Goal: Task Accomplishment & Management: Manage account settings

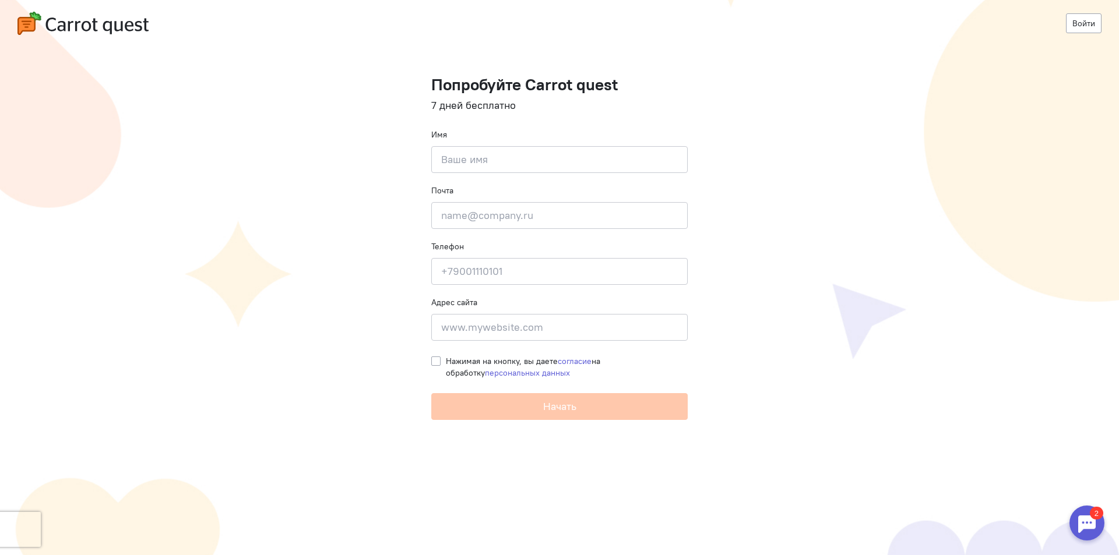
click at [1083, 524] on div at bounding box center [1086, 523] width 35 height 35
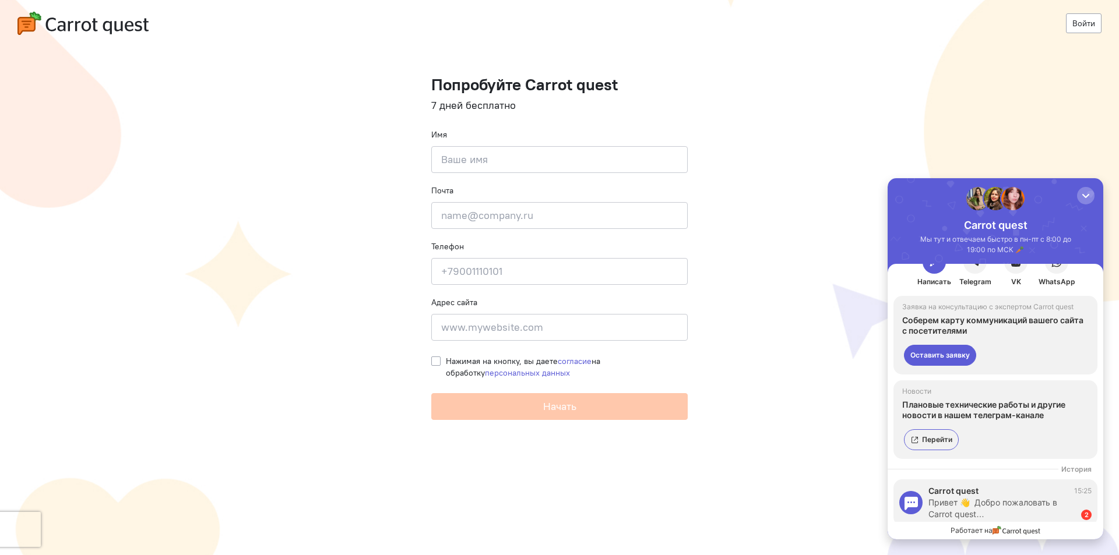
scroll to position [38, 0]
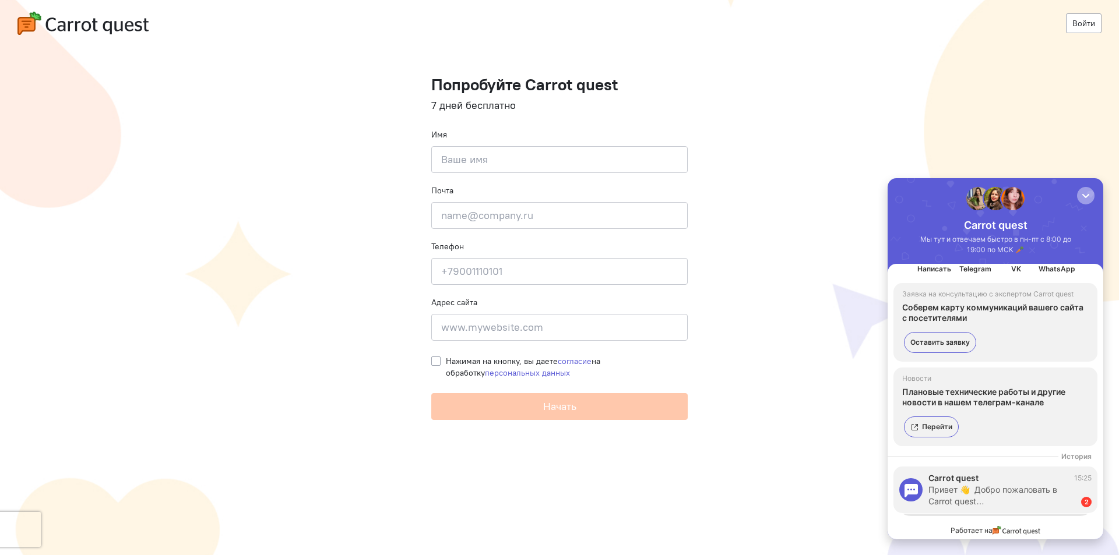
click at [1080, 191] on div "button" at bounding box center [1086, 196] width 12 height 12
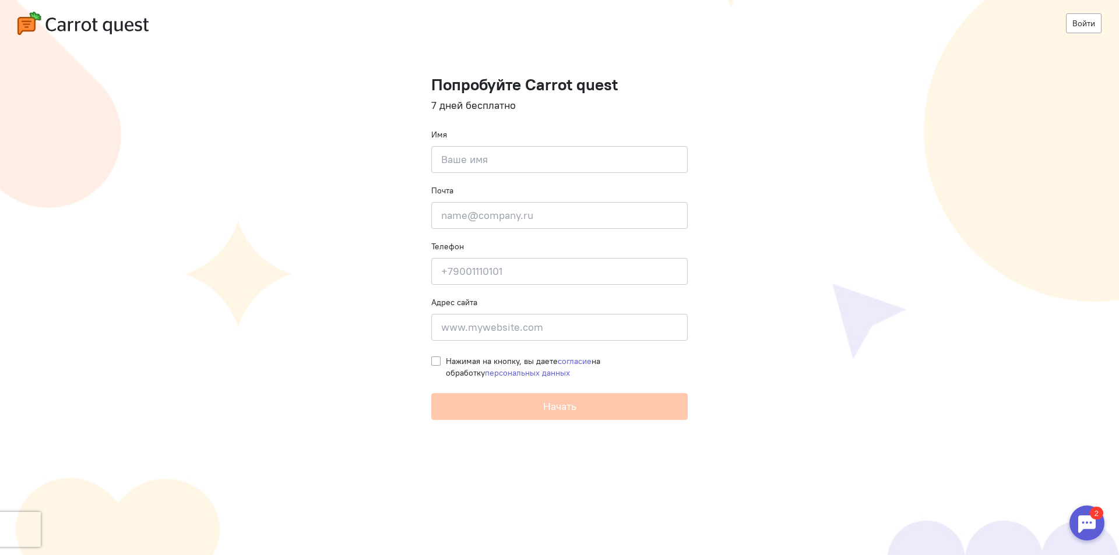
scroll to position [0, 0]
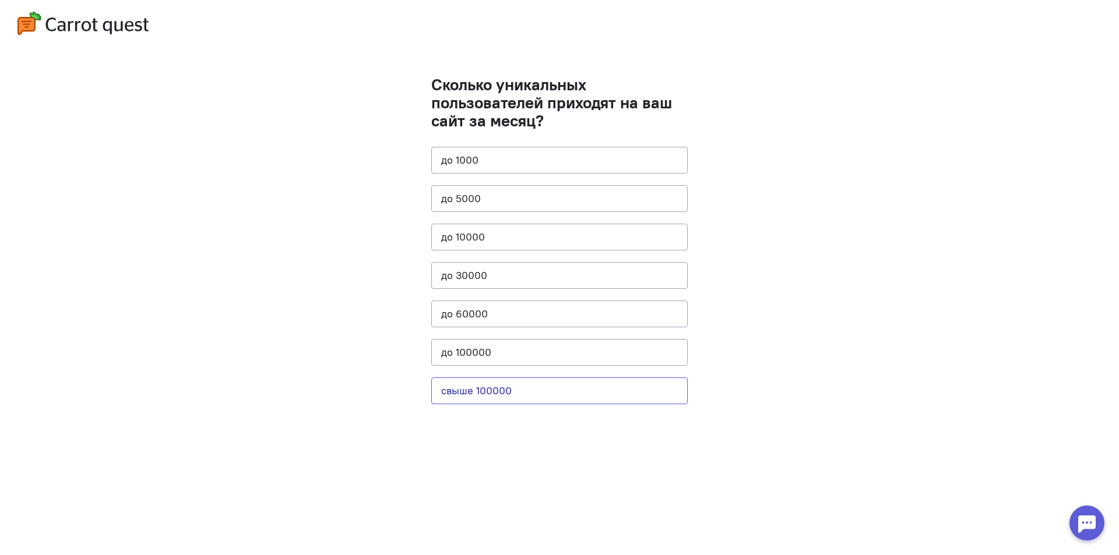
click at [527, 391] on button "свыше 100000" at bounding box center [559, 391] width 256 height 27
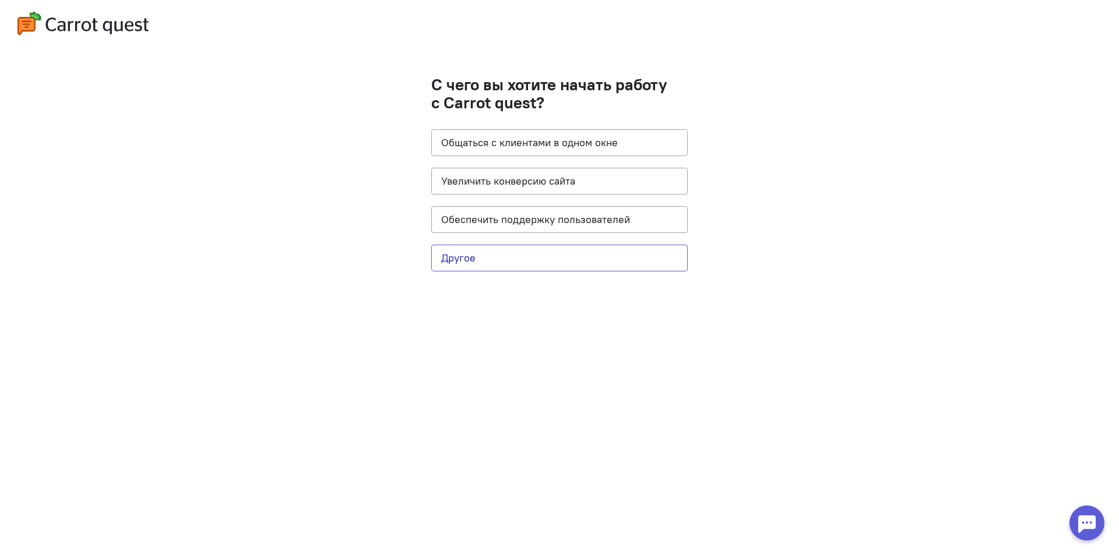
click at [533, 257] on button "Другое" at bounding box center [559, 258] width 256 height 27
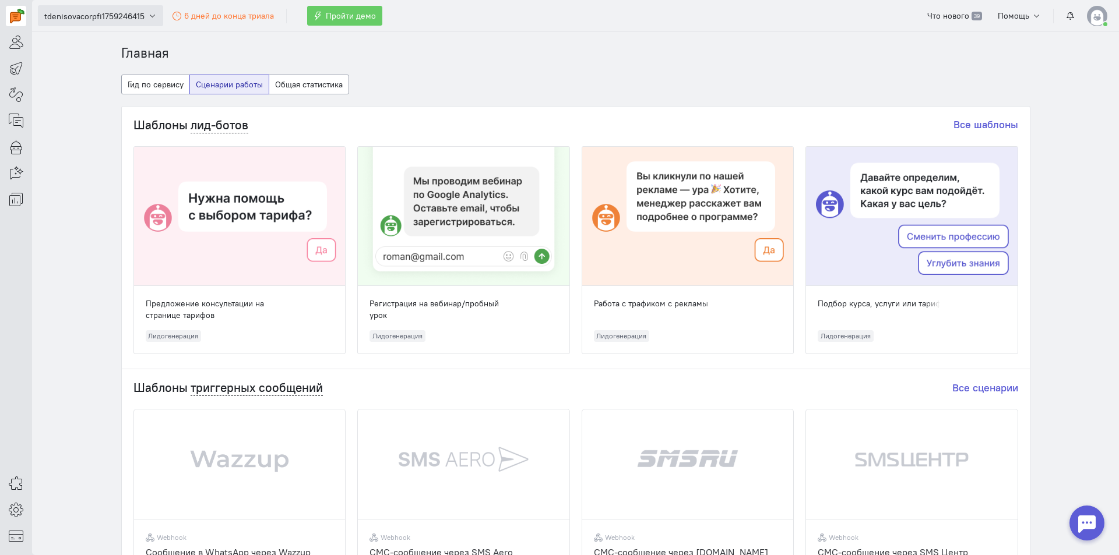
click at [110, 19] on span "tdenisovacorpfi1759246415" at bounding box center [94, 16] width 100 height 12
click at [84, 72] on link "tdenisovacorpfi1759246415" at bounding box center [104, 70] width 132 height 19
click at [1092, 15] on img at bounding box center [1097, 16] width 20 height 20
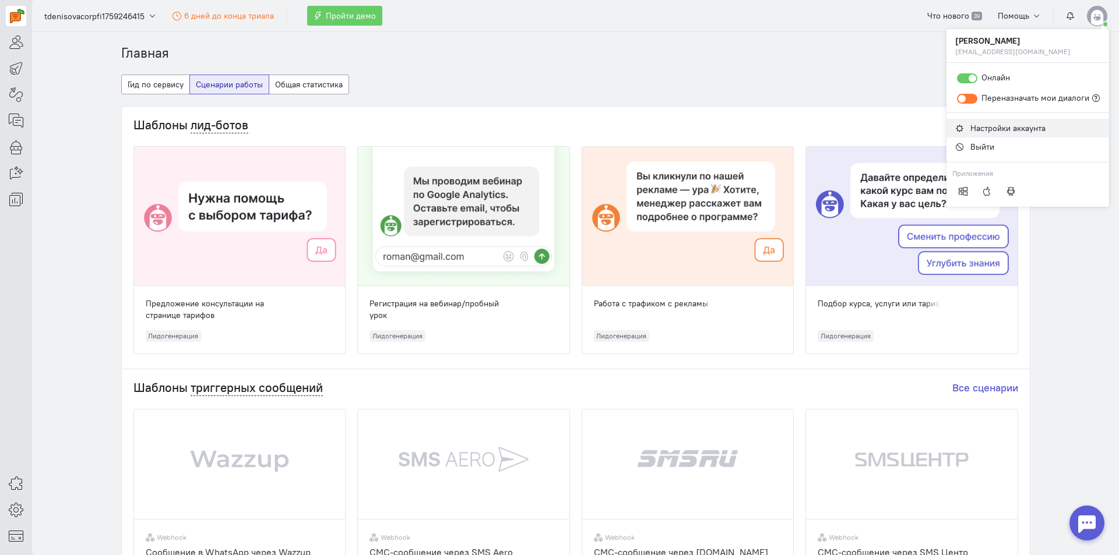
click at [982, 129] on span "Настройки аккаунта" at bounding box center [1007, 128] width 75 height 10
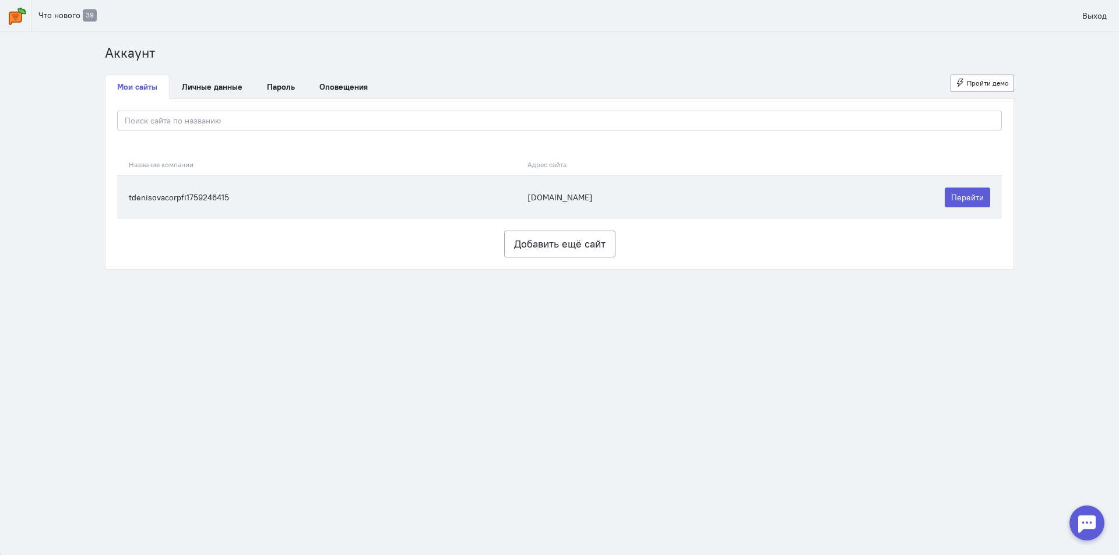
click at [193, 196] on td "tdenisovacorpfi1759246415" at bounding box center [319, 197] width 404 height 44
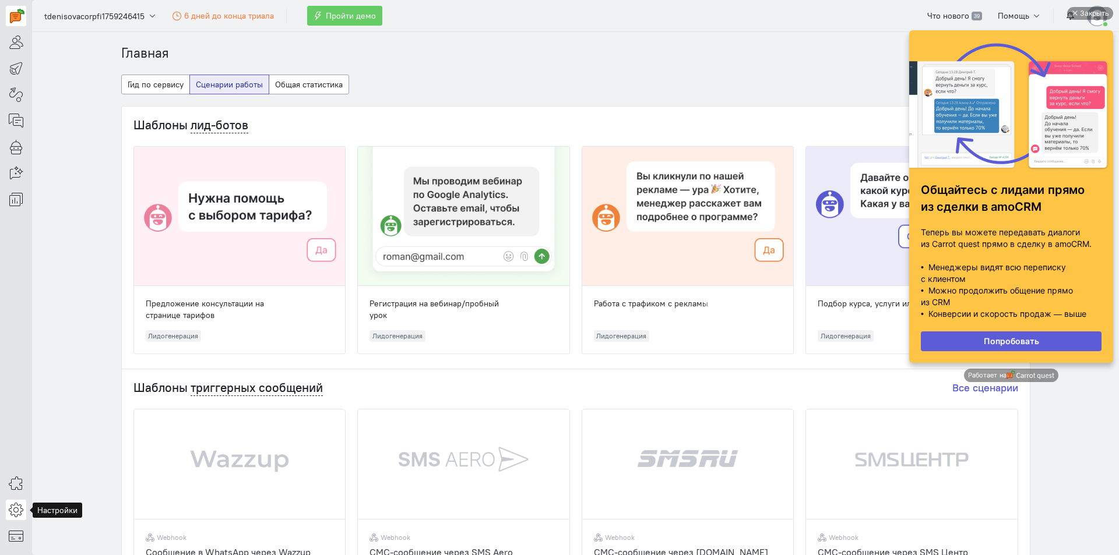
click at [13, 500] on link at bounding box center [16, 510] width 20 height 20
drag, startPoint x: 110, startPoint y: 207, endPoint x: 65, endPoint y: 152, distance: 71.2
click at [110, 201] on div "Главная Гид по сервису Сценарии работы Общая статистика Шаблоны лид-ботов Все ш…" at bounding box center [576, 543] width 932 height 998
click at [16, 149] on icon at bounding box center [16, 147] width 15 height 14
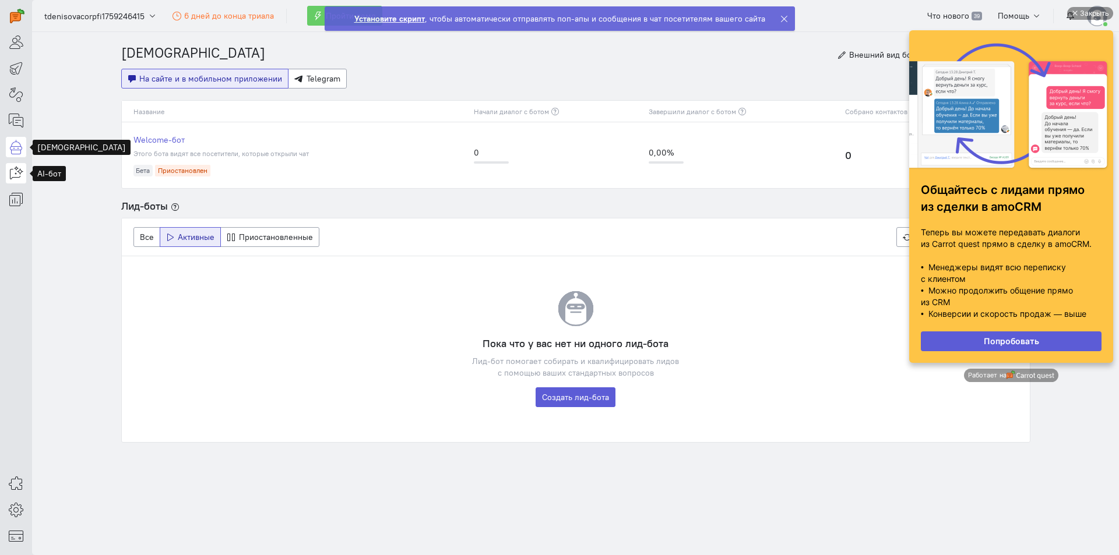
click at [13, 170] on icon at bounding box center [16, 173] width 15 height 14
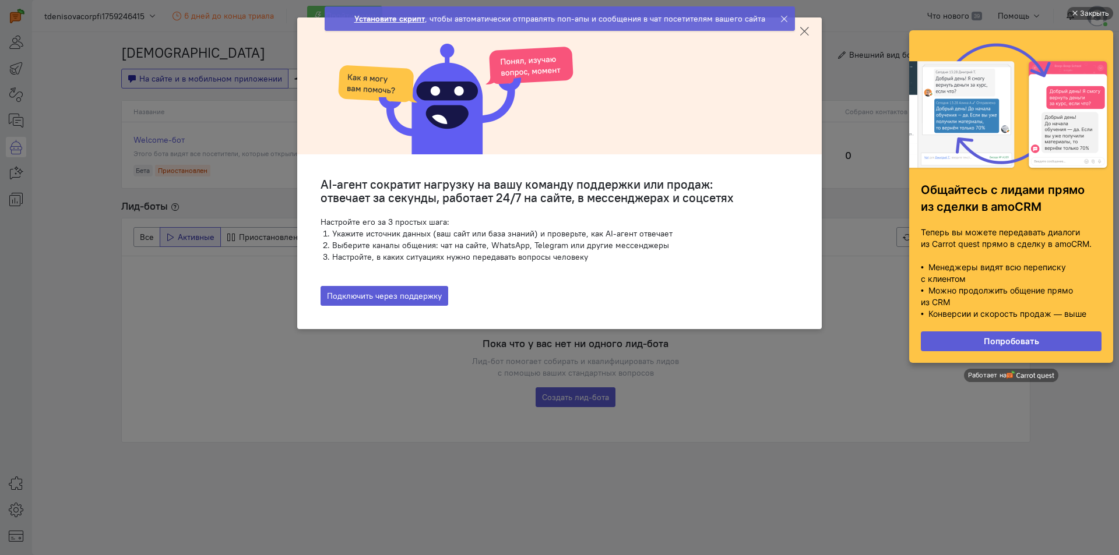
click at [805, 36] on icon at bounding box center [804, 32] width 12 height 12
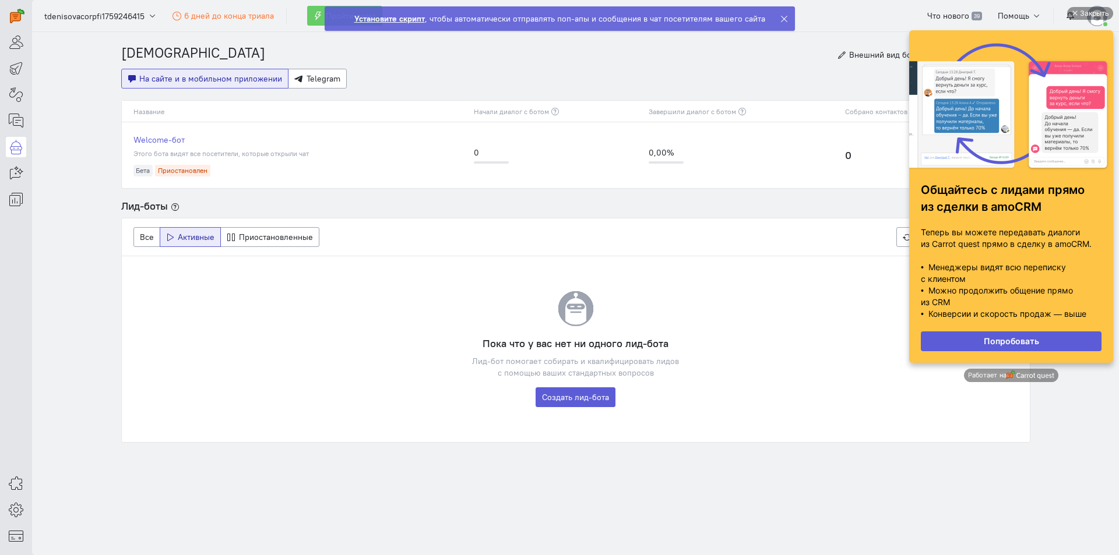
click at [776, 15] on ngb-alert "Установите скрипт , чтобы автоматически отправлять поп-апы и сообщения в чат по…" at bounding box center [560, 18] width 470 height 24
click at [785, 20] on cq-header "tdenisovacorpfi1759246415 6 дней до конца триала Пройти демо Что нового 39 Помо…" at bounding box center [575, 16] width 1087 height 32
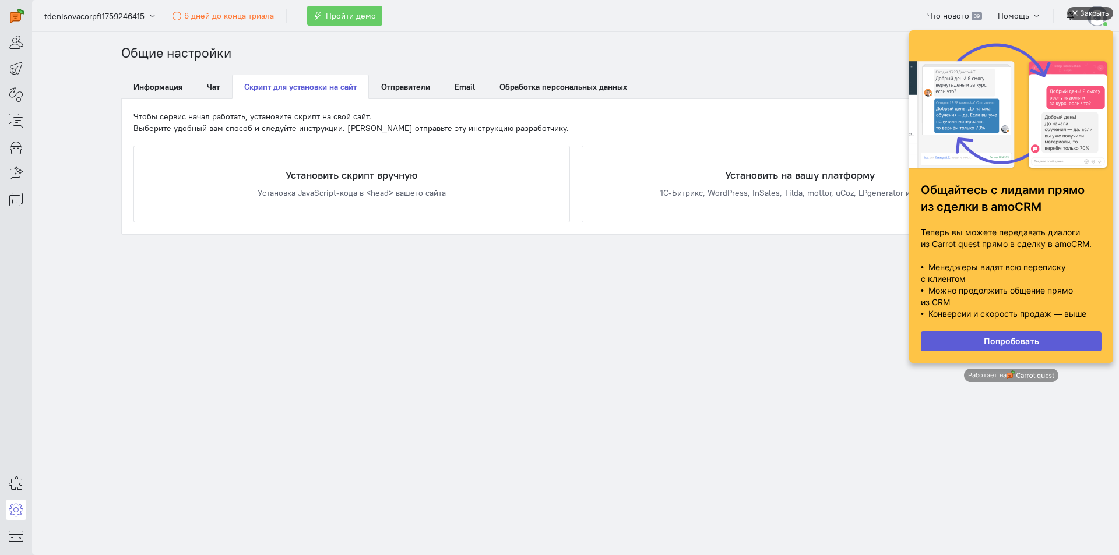
click at [1101, 13] on div "Закрыть" at bounding box center [1094, 13] width 29 height 13
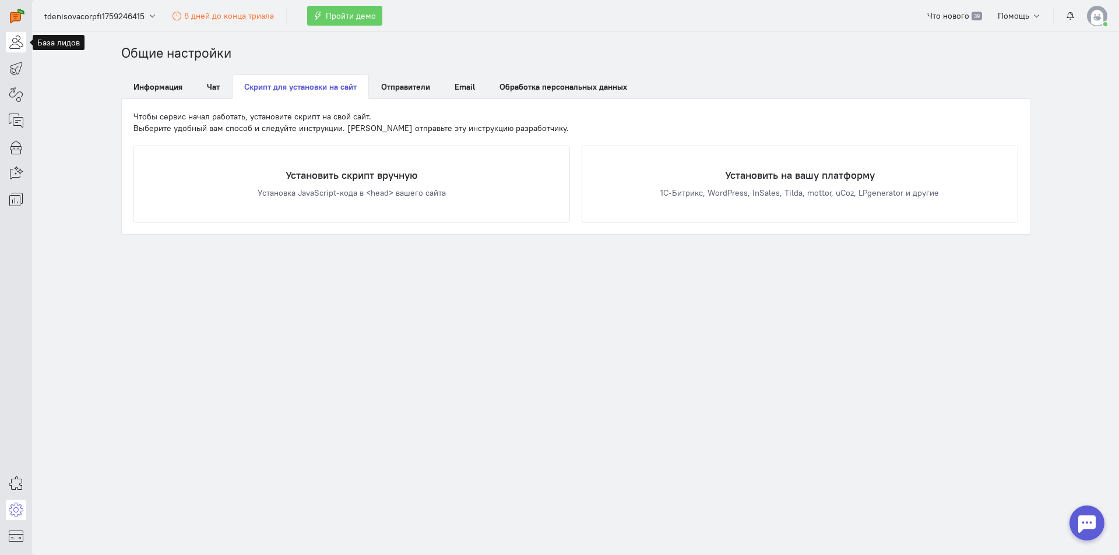
click at [13, 51] on link at bounding box center [16, 42] width 20 height 20
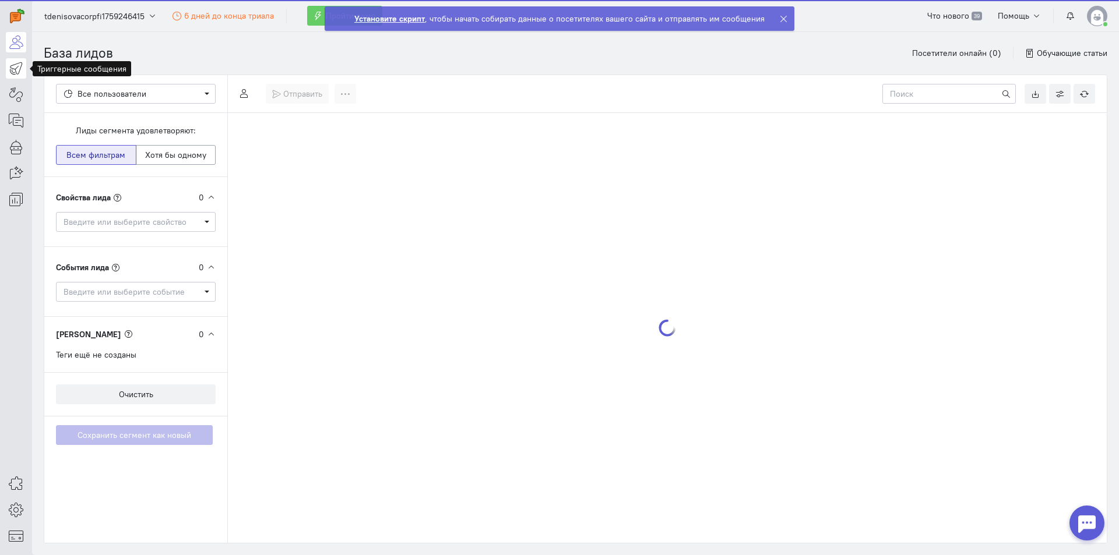
click at [16, 69] on icon at bounding box center [16, 68] width 15 height 14
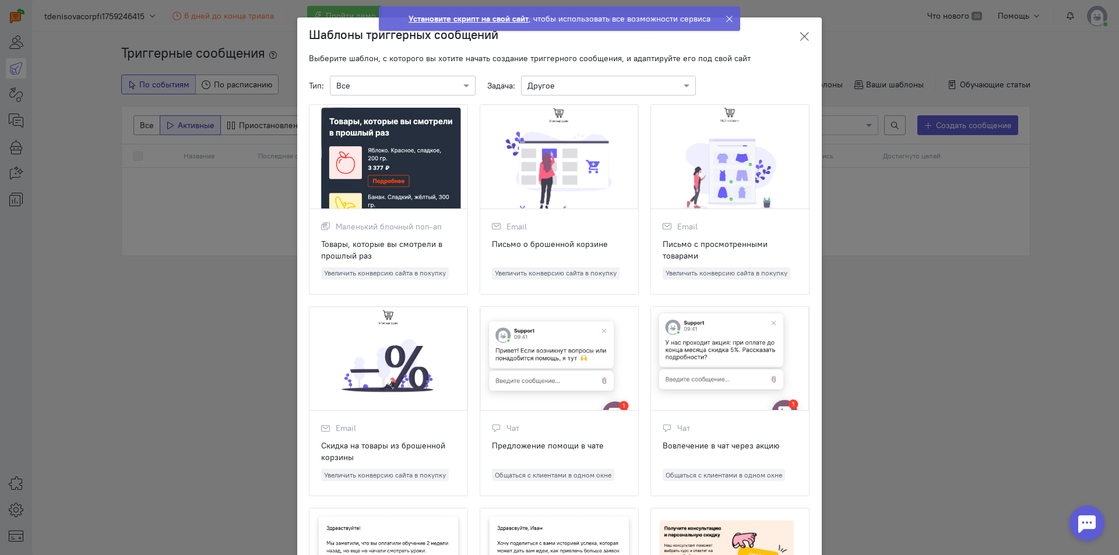
click at [805, 37] on icon at bounding box center [804, 37] width 12 height 12
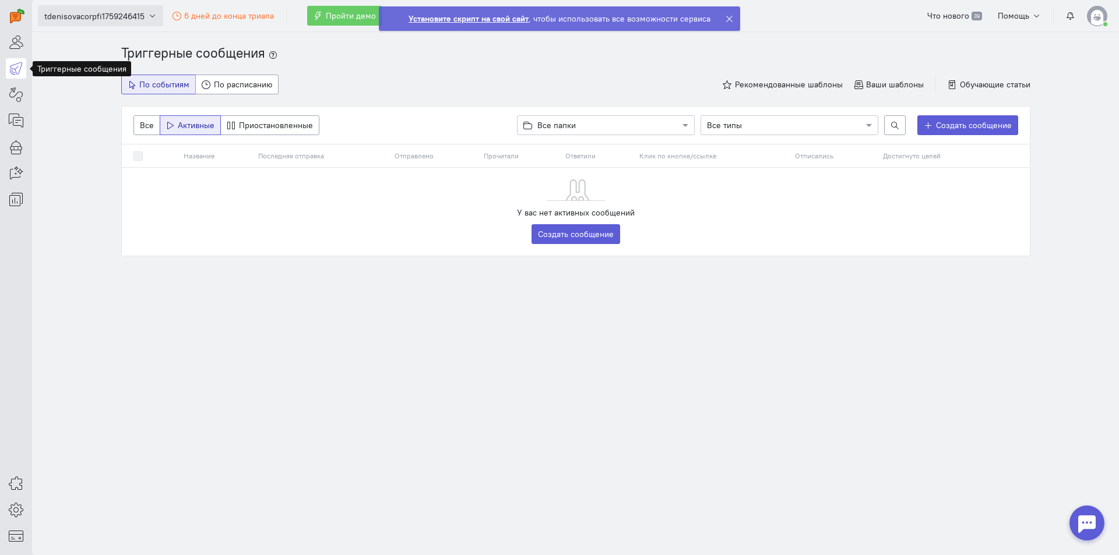
click at [118, 18] on span "tdenisovacorpfi1759246415" at bounding box center [94, 16] width 100 height 12
click at [86, 47] on input at bounding box center [104, 45] width 121 height 20
click at [425, 62] on ol "Триггерные сообщения" at bounding box center [575, 53] width 909 height 19
click at [19, 519] on link at bounding box center [16, 510] width 20 height 20
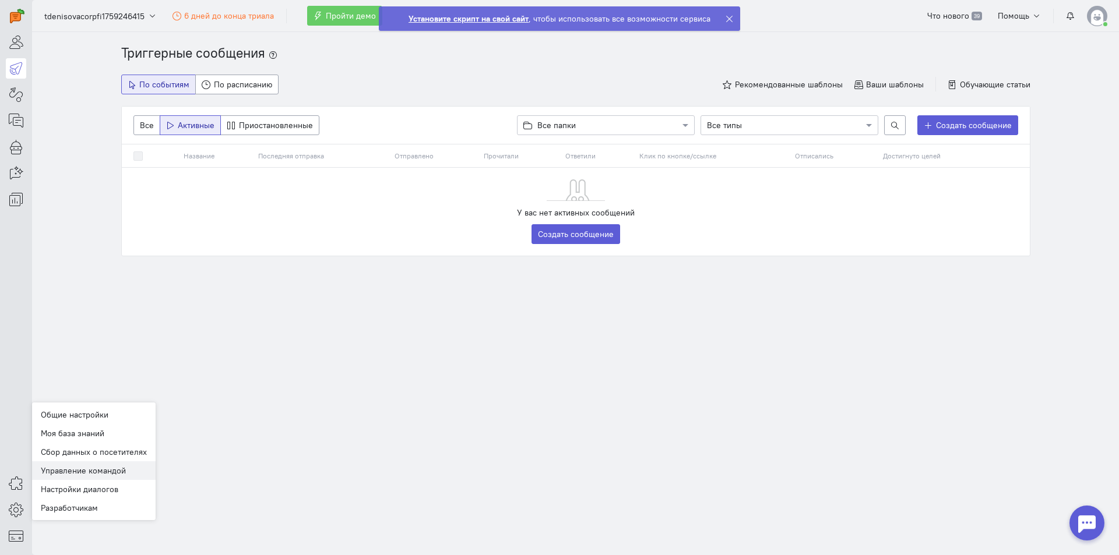
click at [105, 467] on link "Управление командой" at bounding box center [94, 471] width 124 height 19
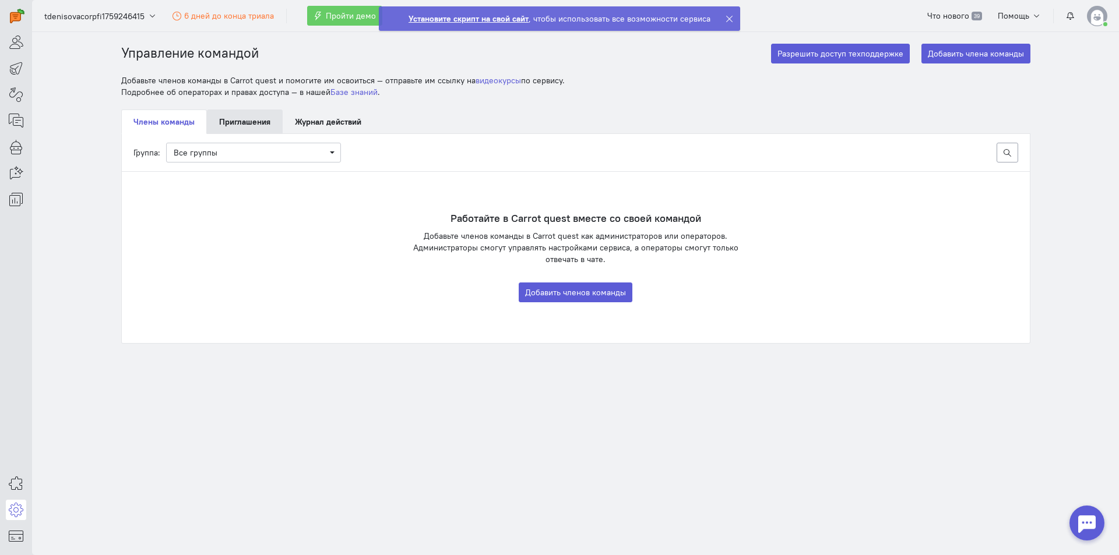
click at [247, 131] on link "Приглашения" at bounding box center [245, 122] width 76 height 24
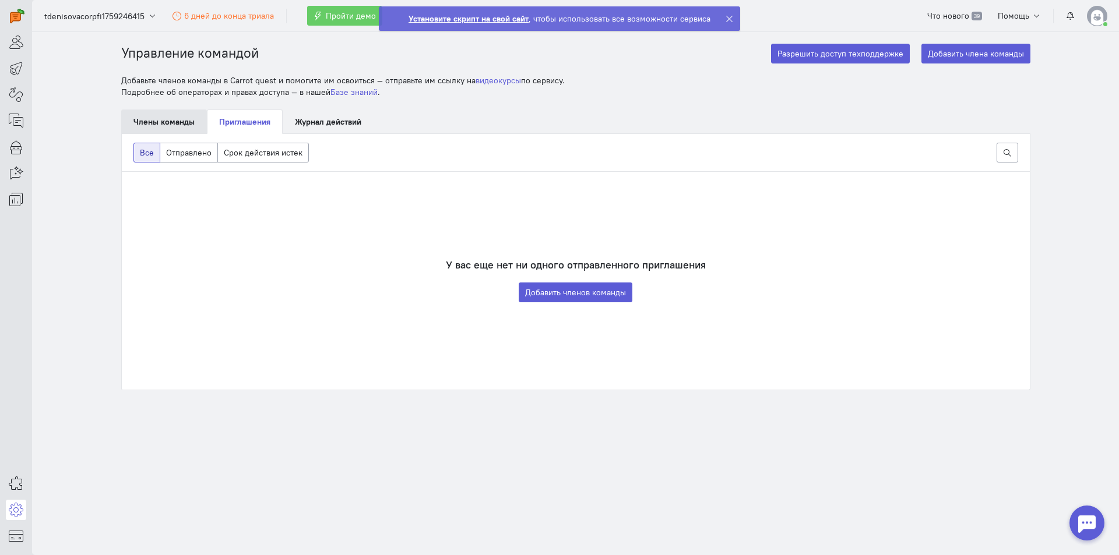
click at [147, 123] on link "Члены команды" at bounding box center [164, 122] width 86 height 24
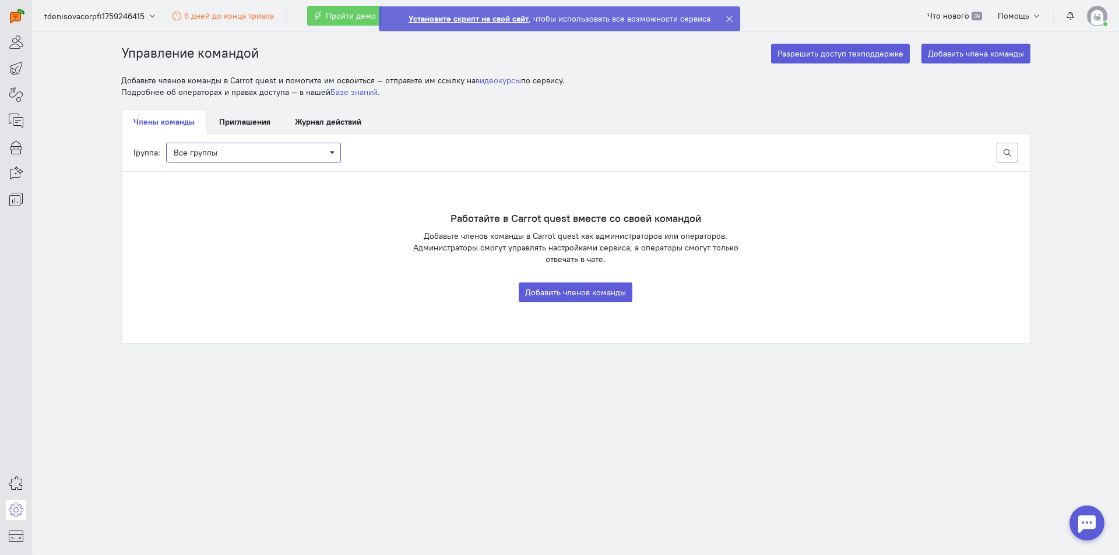
click at [217, 149] on span "Все группы" at bounding box center [254, 153] width 160 height 12
click at [718, 110] on ul "Члены команды Приглашения Журнал действий" at bounding box center [575, 122] width 909 height 24
click at [265, 123] on link "Приглашения" at bounding box center [245, 122] width 76 height 24
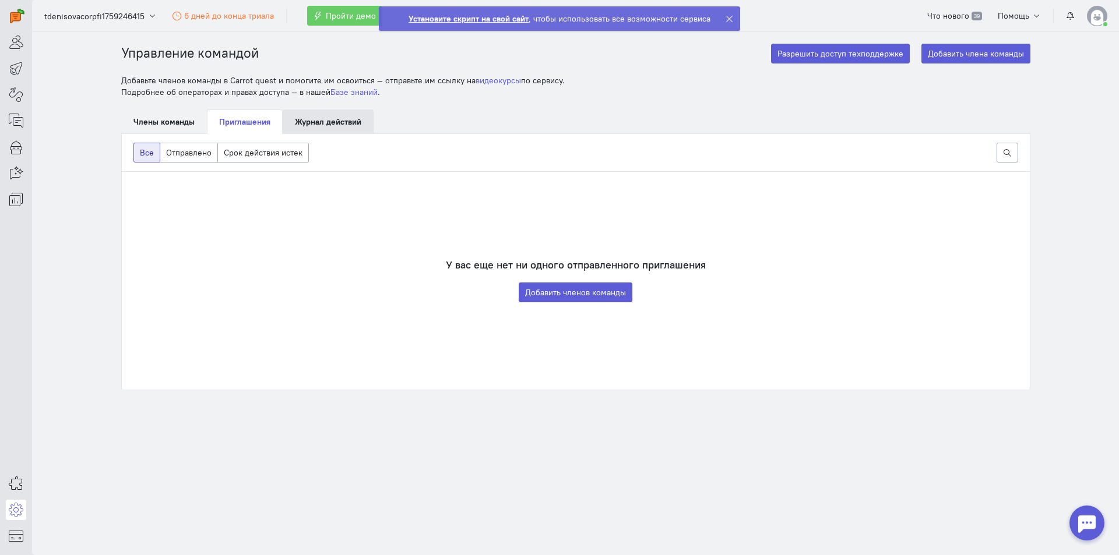
click at [319, 121] on link "Журнал действий" at bounding box center [328, 122] width 91 height 24
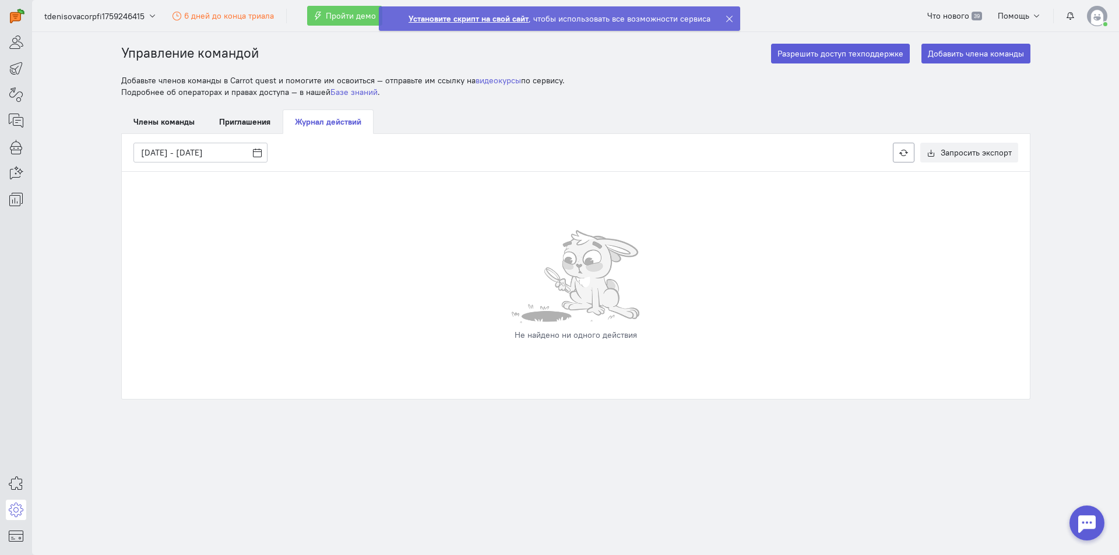
click at [340, 57] on ol "Управление командой" at bounding box center [342, 53] width 443 height 19
click at [728, 23] on icon at bounding box center [729, 19] width 9 height 9
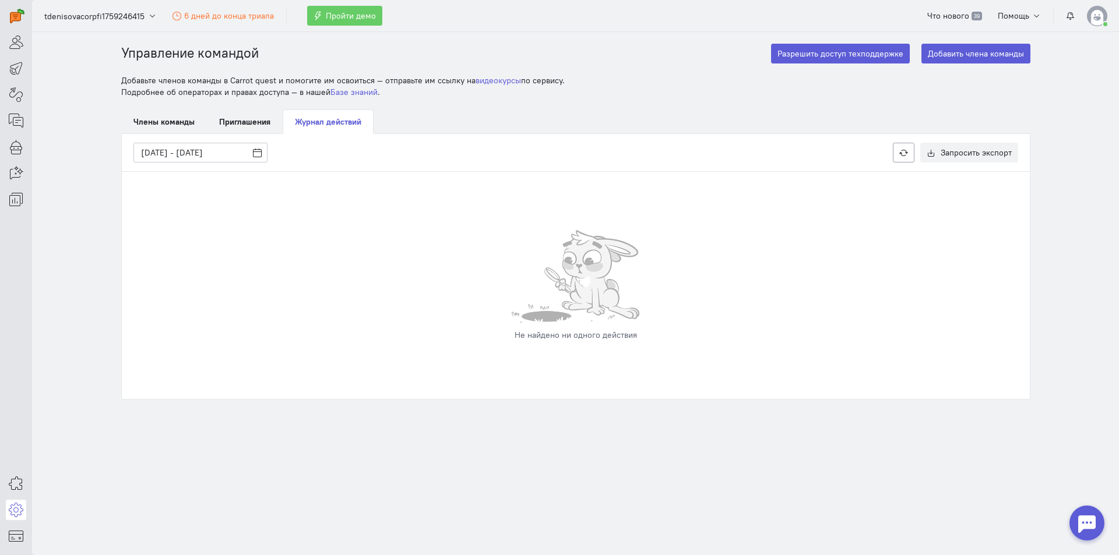
click at [1101, 16] on img at bounding box center [1097, 16] width 20 height 20
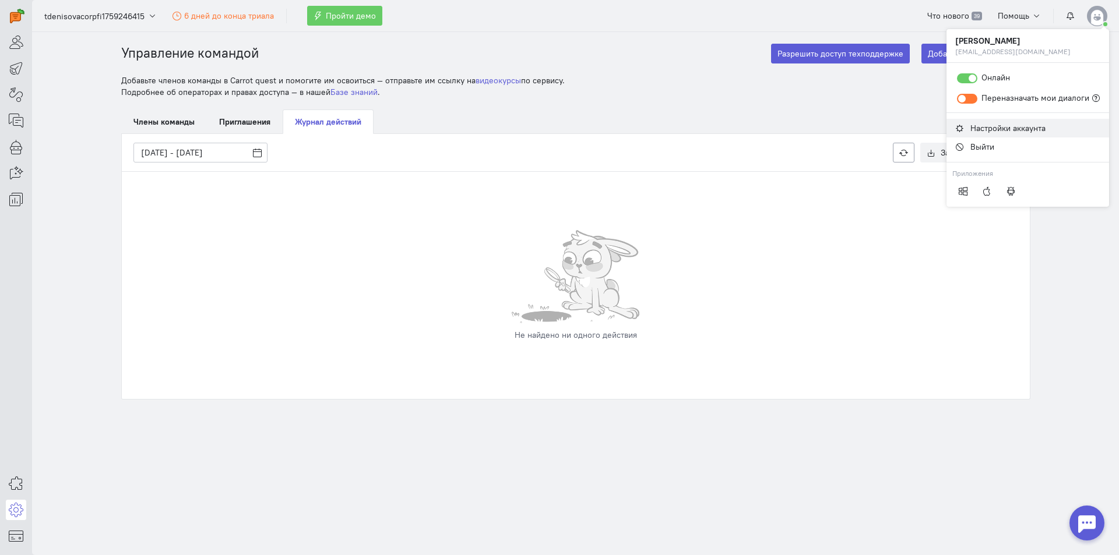
click at [1009, 131] on span "Настройки аккаунта" at bounding box center [1007, 128] width 75 height 10
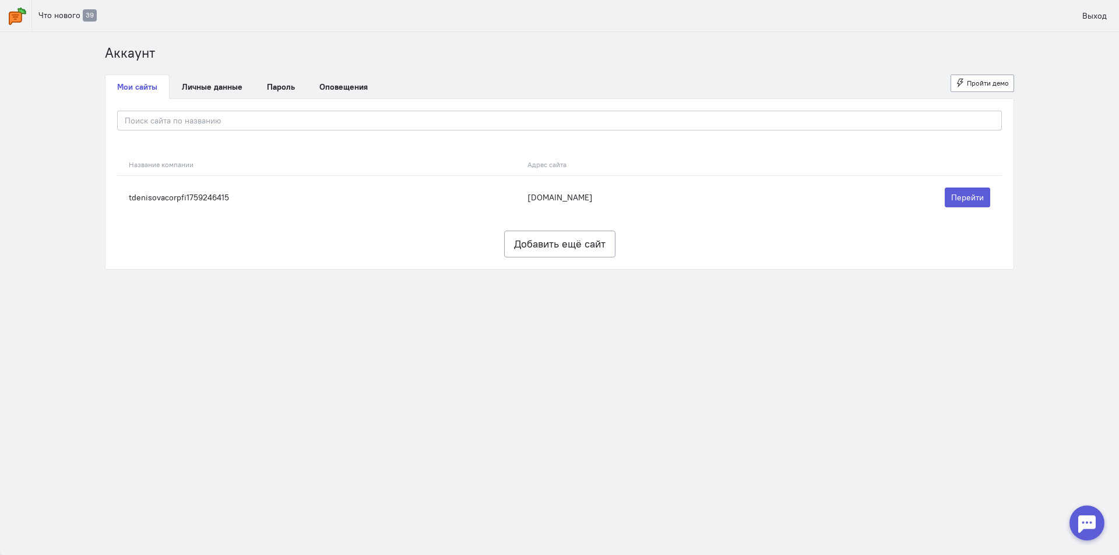
click at [625, 76] on ul "Мои сайты Личные данные [GEOGRAPHIC_DATA] Оповещения Пройти демо" at bounding box center [559, 87] width 909 height 24
click at [1096, 523] on div at bounding box center [1086, 523] width 35 height 35
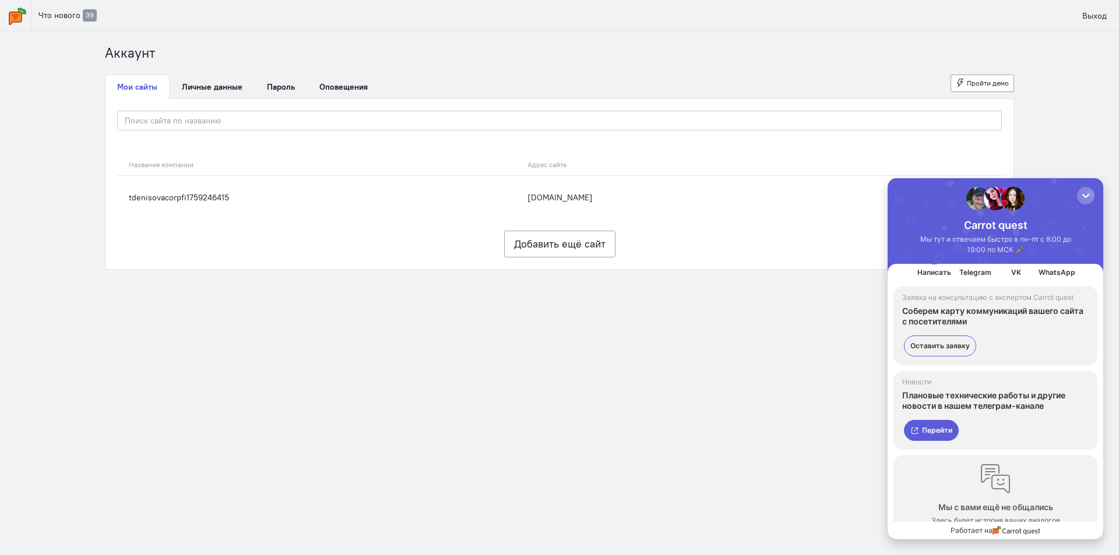
scroll to position [53, 0]
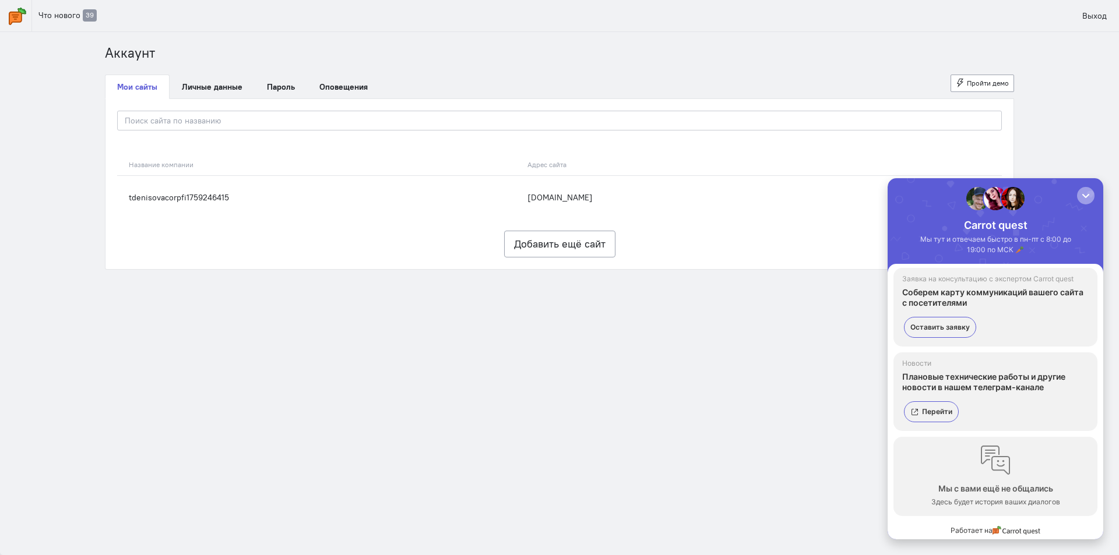
click at [1083, 198] on div "button" at bounding box center [1086, 196] width 12 height 12
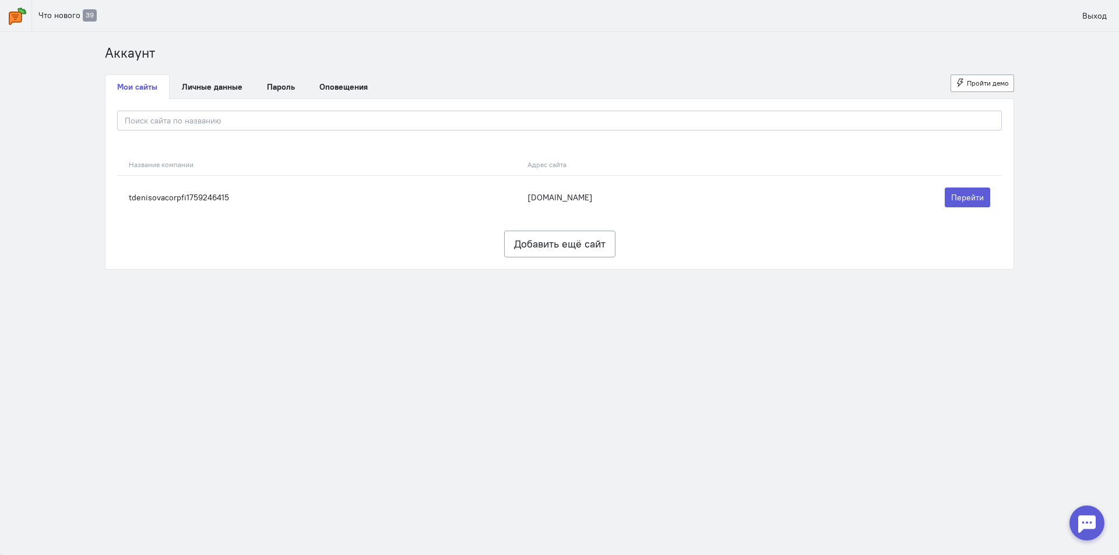
scroll to position [0, 0]
